Goal: Information Seeking & Learning: Understand process/instructions

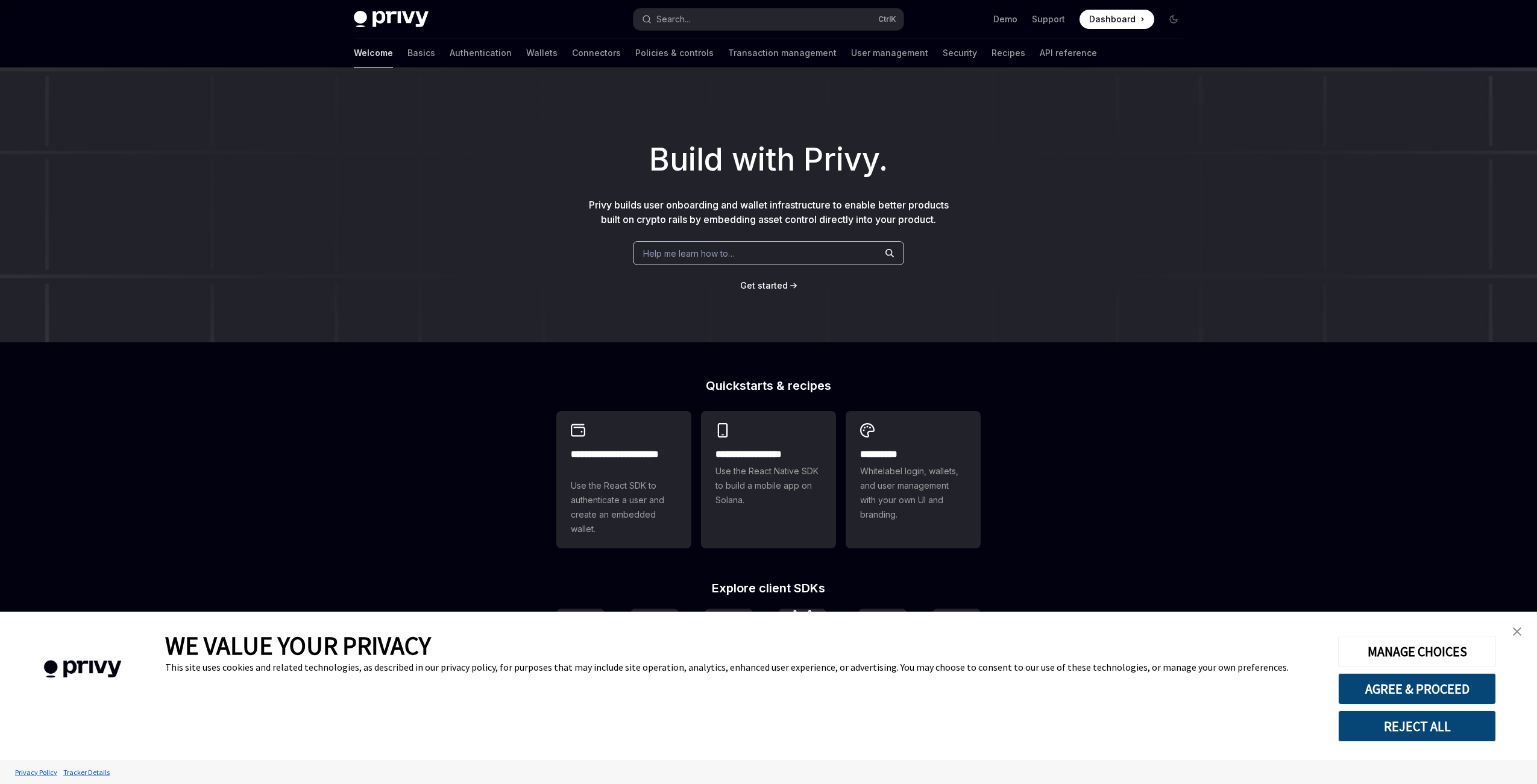
scroll to position [196, 0]
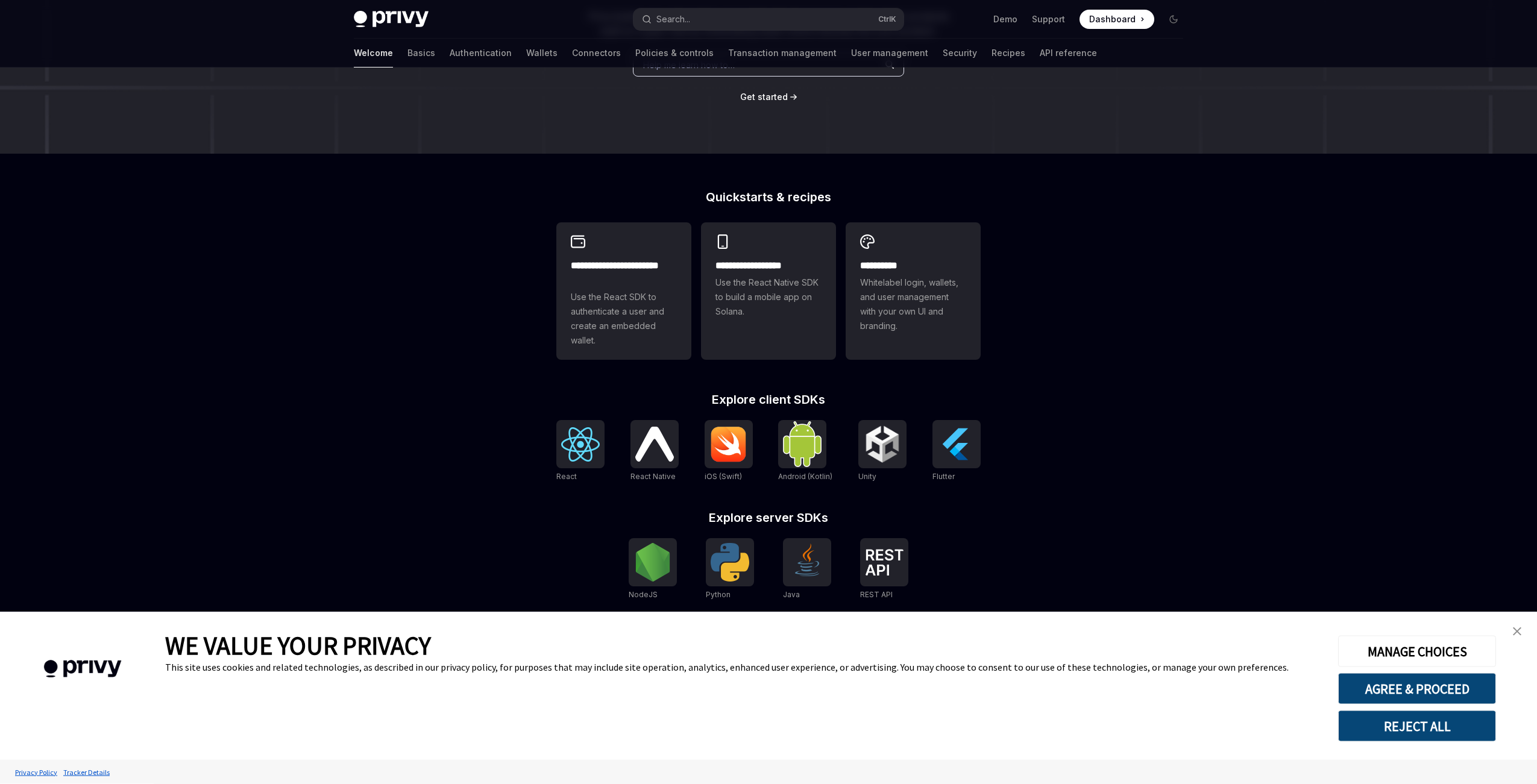
click at [1520, 633] on img "close banner" at bounding box center [1517, 631] width 8 height 8
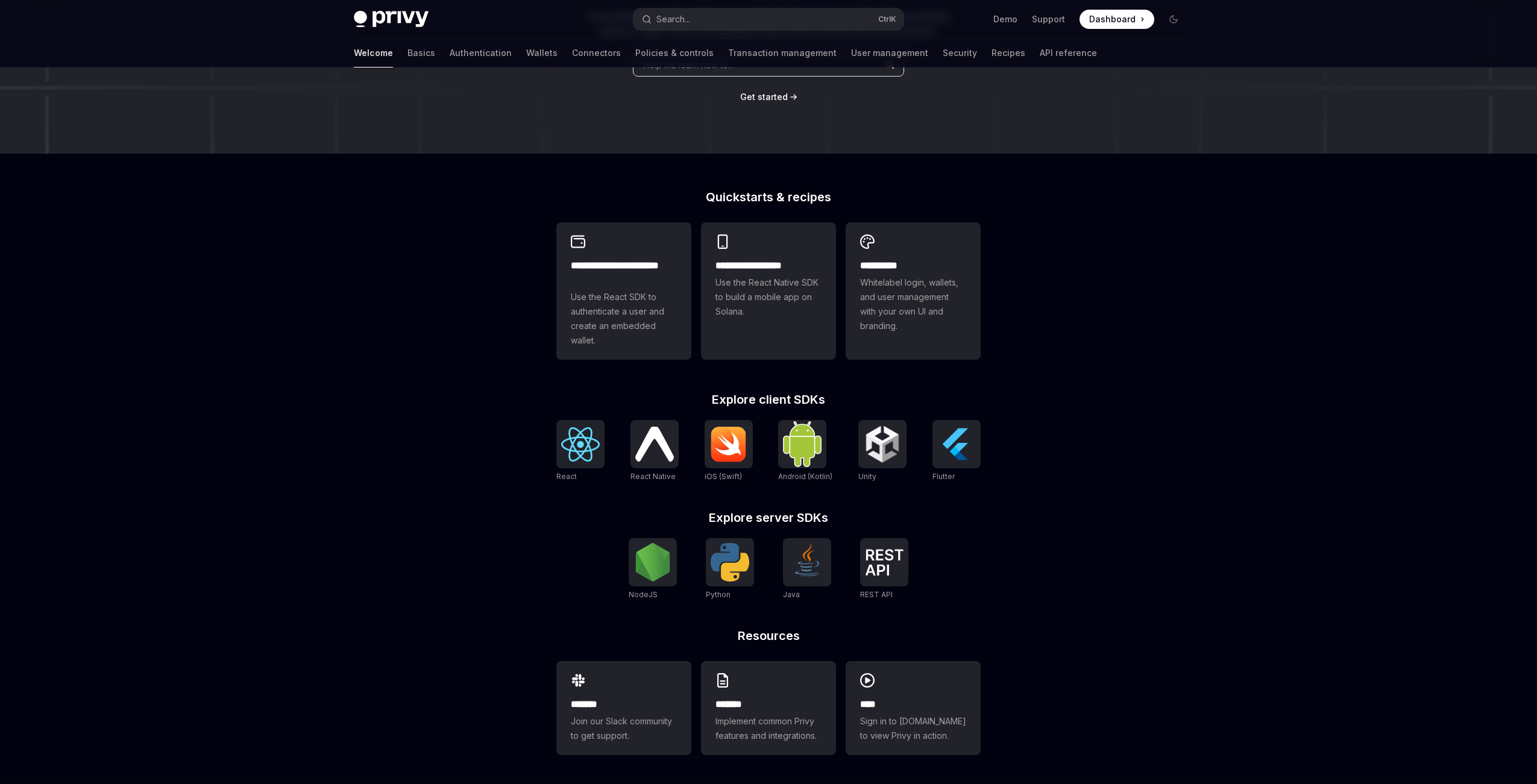
scroll to position [203, 0]
click at [887, 443] on img at bounding box center [883, 444] width 39 height 39
click at [813, 457] on img at bounding box center [802, 443] width 39 height 45
type textarea "*"
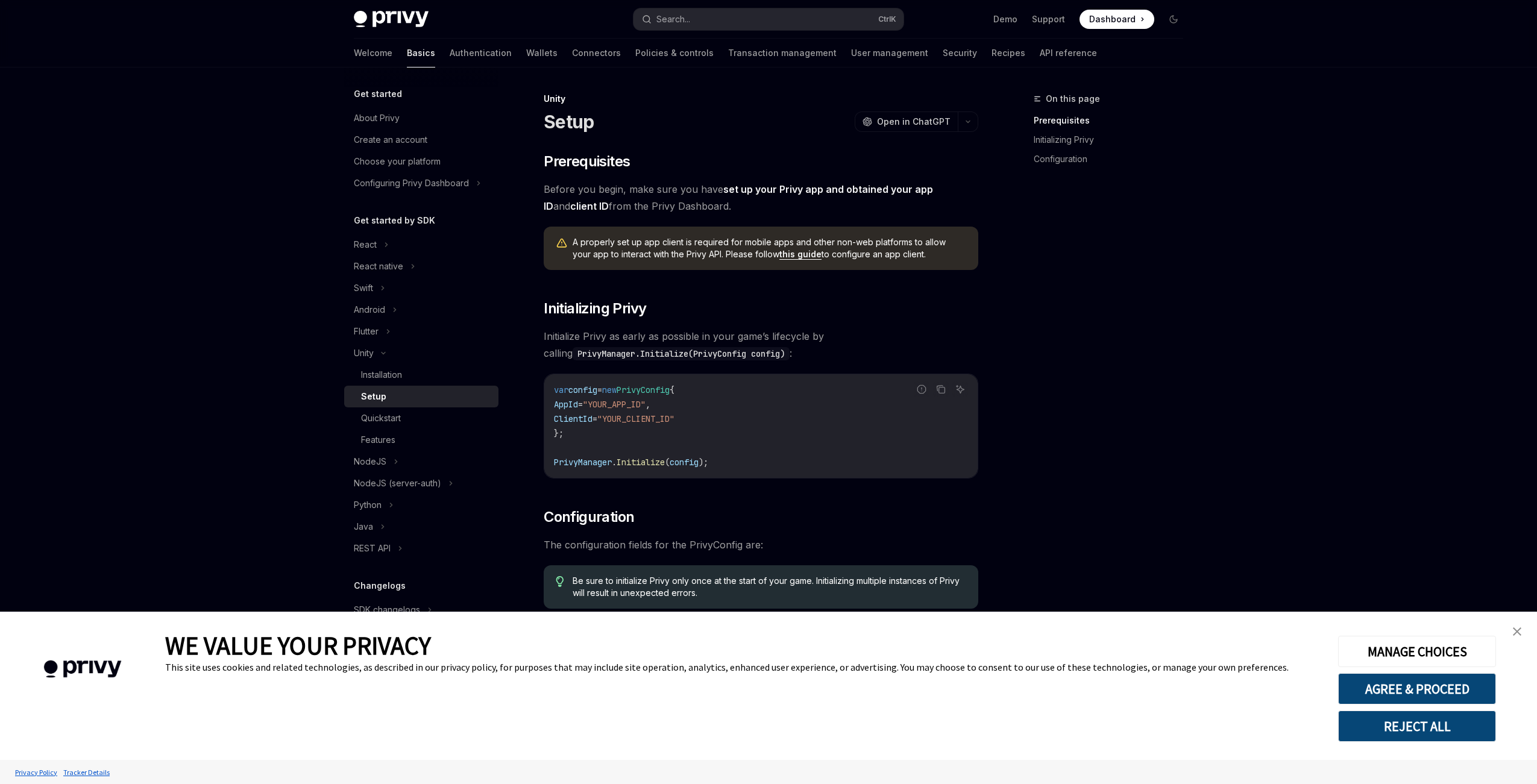
click at [1516, 641] on link "close banner" at bounding box center [1517, 631] width 24 height 24
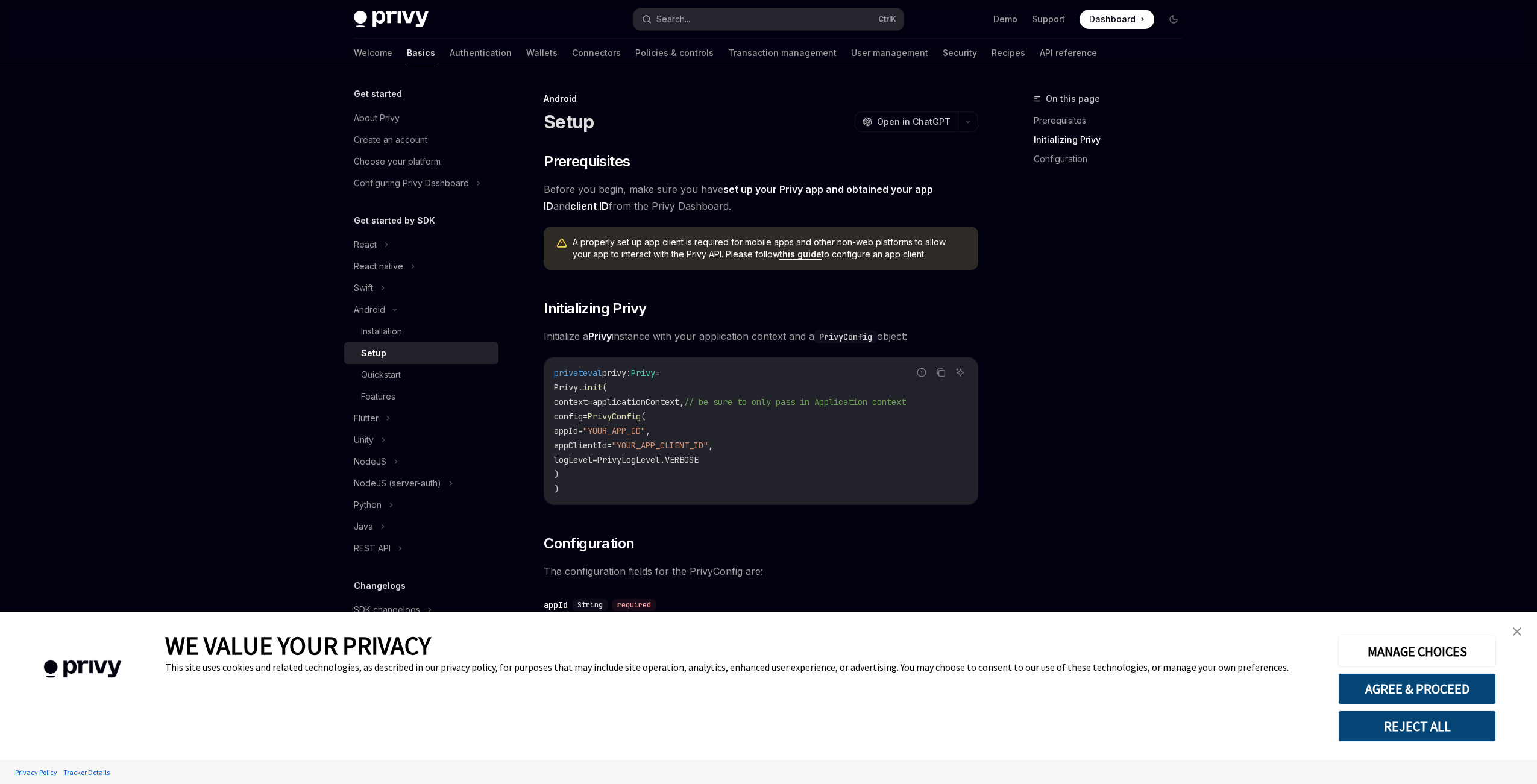
scroll to position [331, 0]
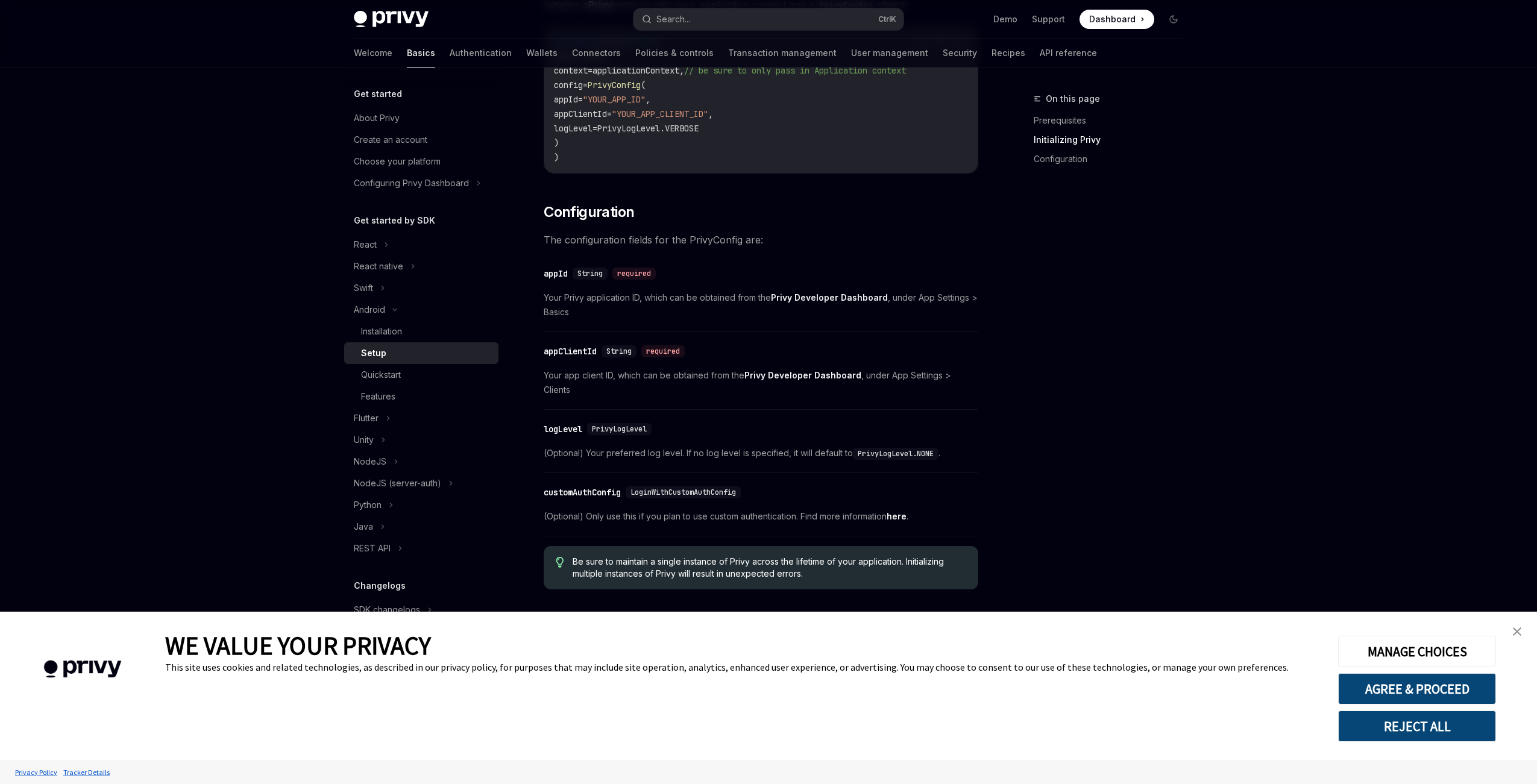
click at [1516, 633] on img "close banner" at bounding box center [1517, 631] width 8 height 8
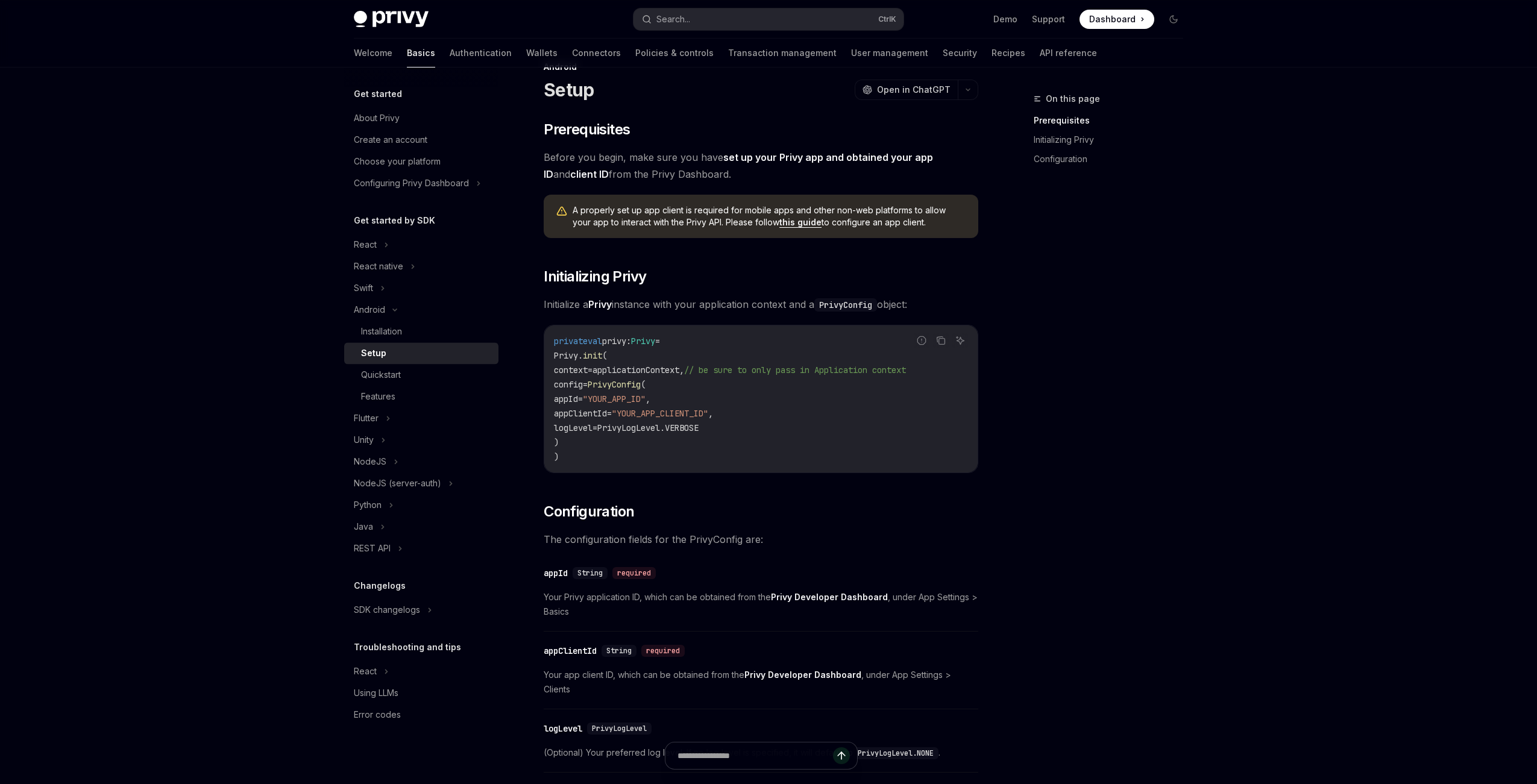
scroll to position [0, 0]
